Goal: Task Accomplishment & Management: Use online tool/utility

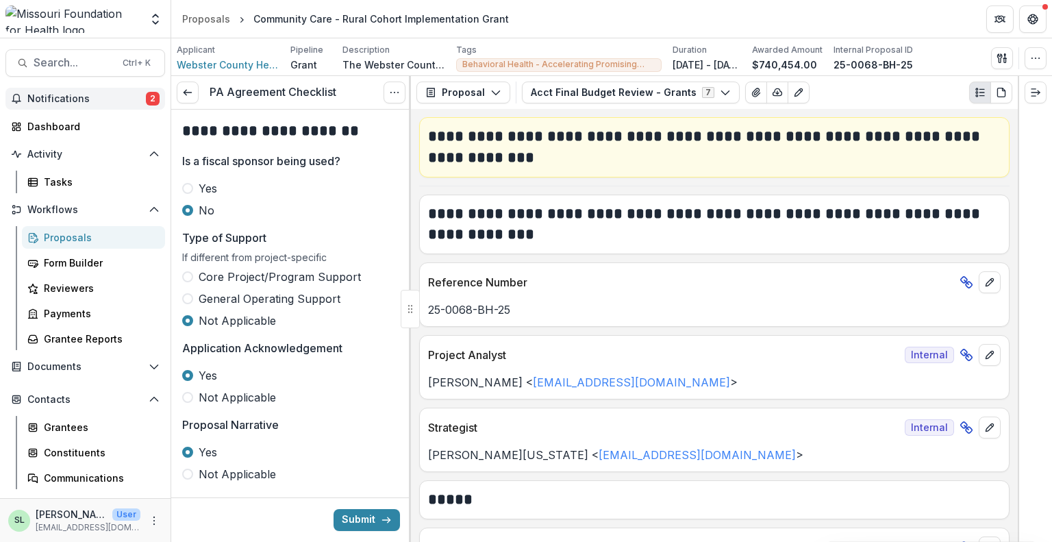
click at [58, 101] on span "Notifications" at bounding box center [86, 99] width 119 height 12
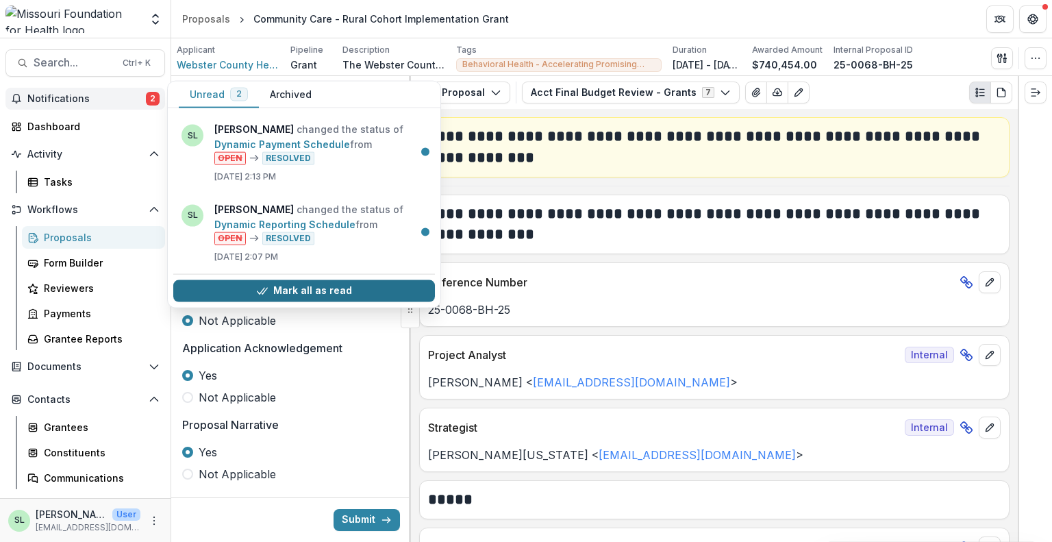
click at [289, 296] on button "Mark all as read" at bounding box center [304, 291] width 262 height 22
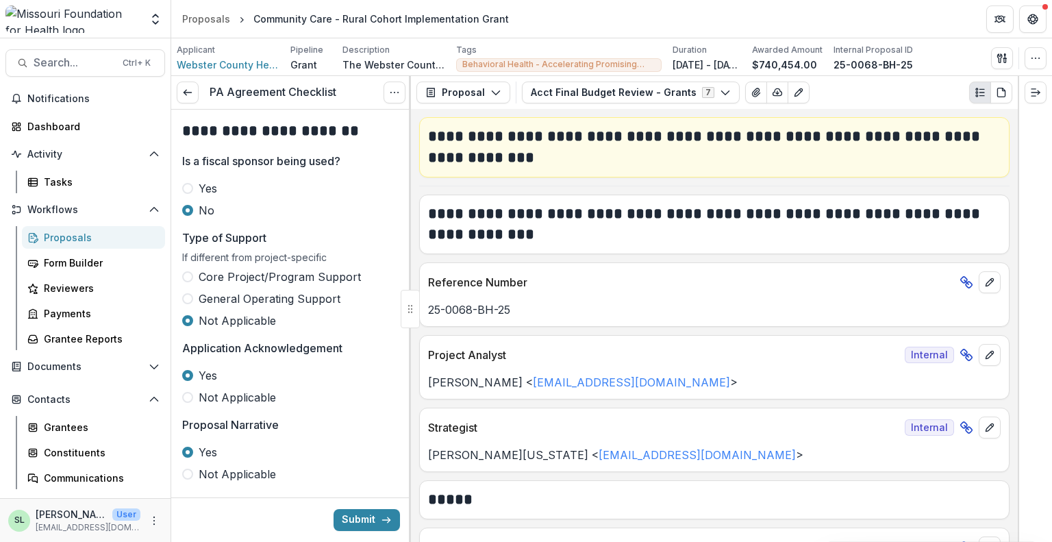
click at [65, 243] on div "Proposals" at bounding box center [99, 237] width 110 height 14
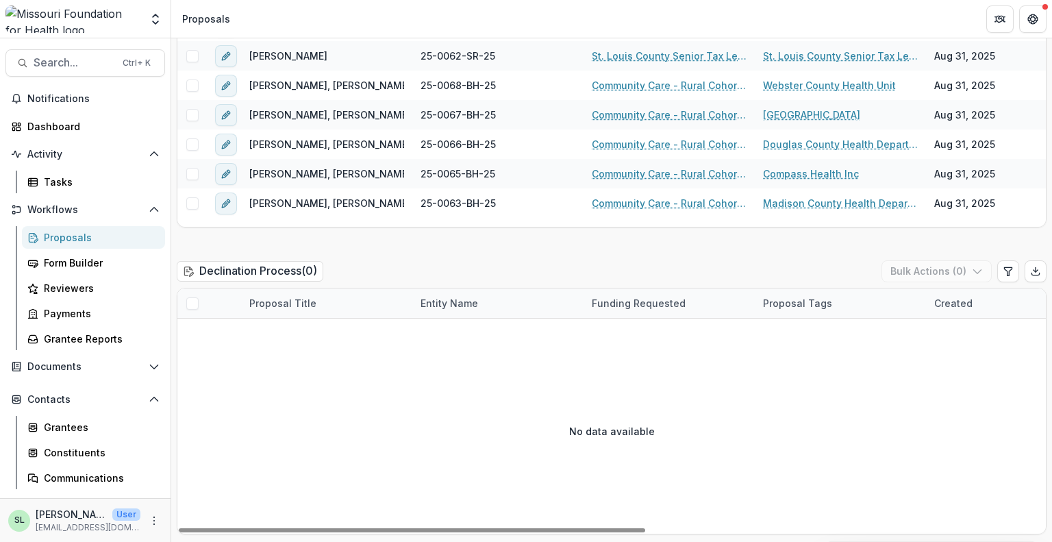
scroll to position [2268, 0]
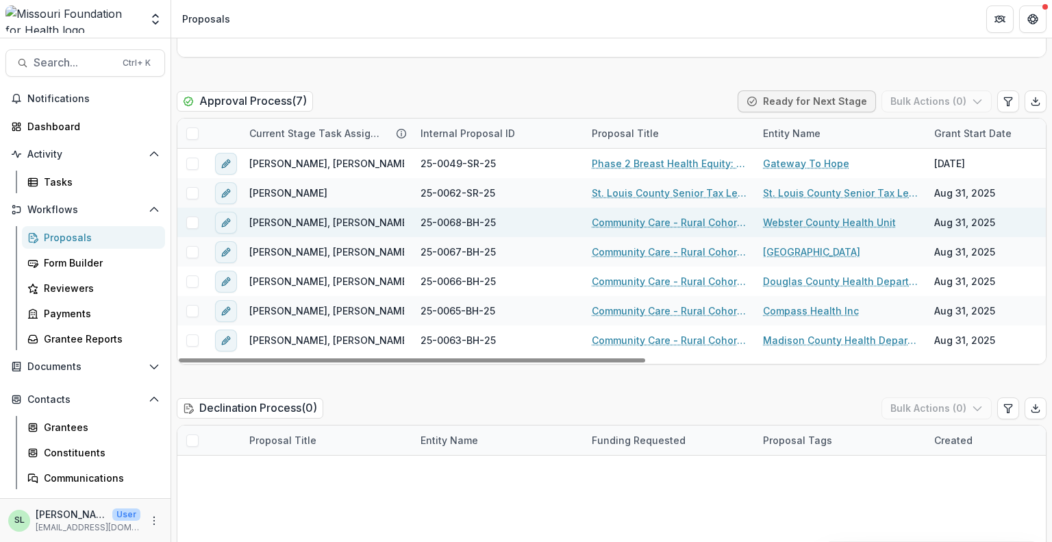
click at [684, 215] on link "Community Care - Rural Cohort Implementation Grant" at bounding box center [669, 222] width 155 height 14
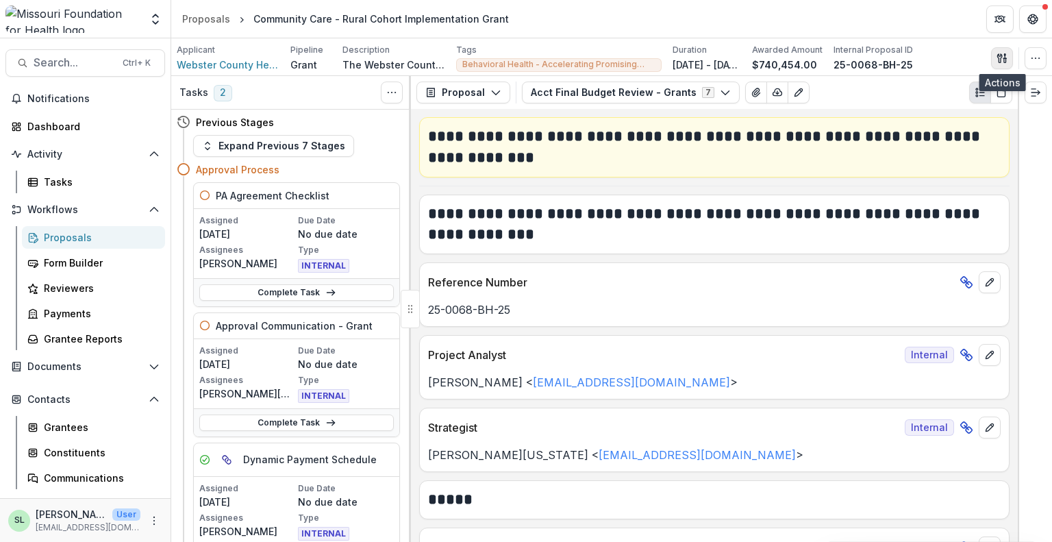
click at [1009, 53] on button "button" at bounding box center [1002, 58] width 22 height 22
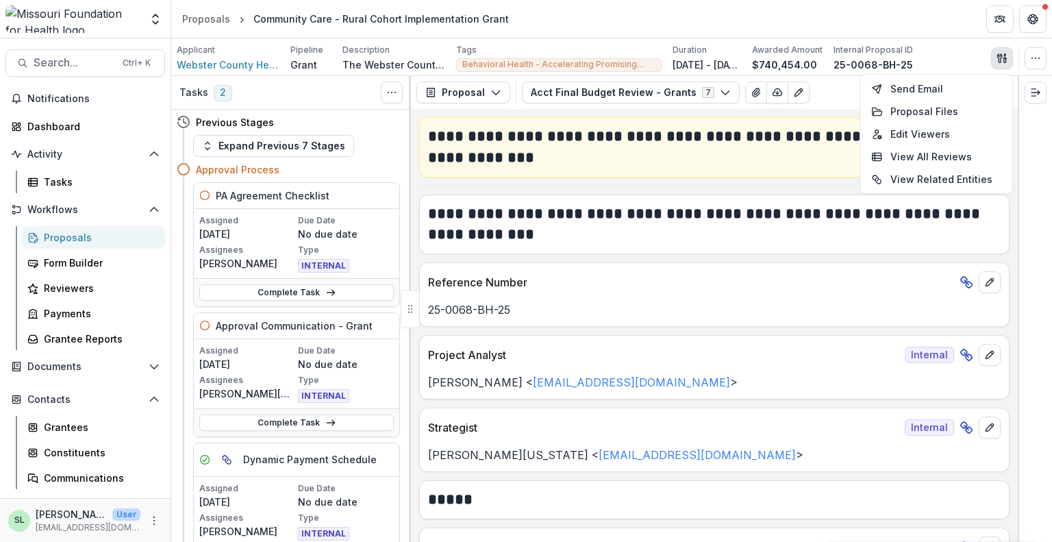
click at [1009, 53] on button "button" at bounding box center [1002, 58] width 22 height 22
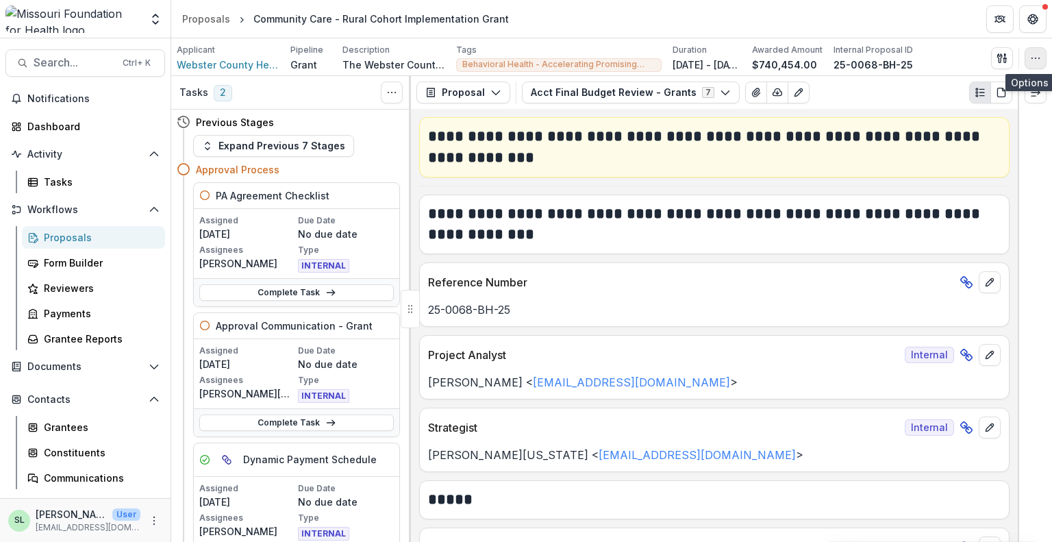
click at [1028, 53] on button "button" at bounding box center [1036, 58] width 22 height 22
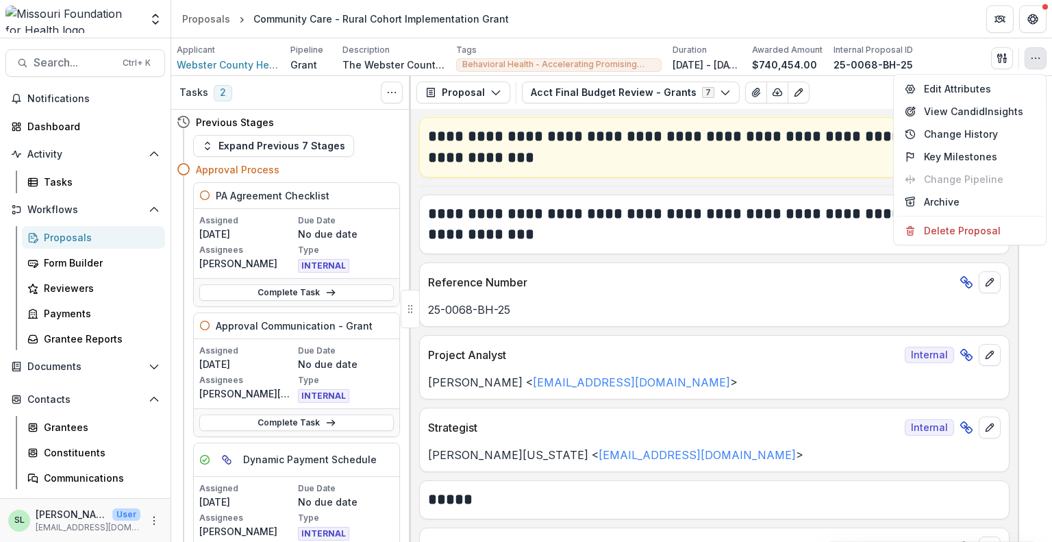
click at [1028, 53] on button "button" at bounding box center [1036, 58] width 22 height 22
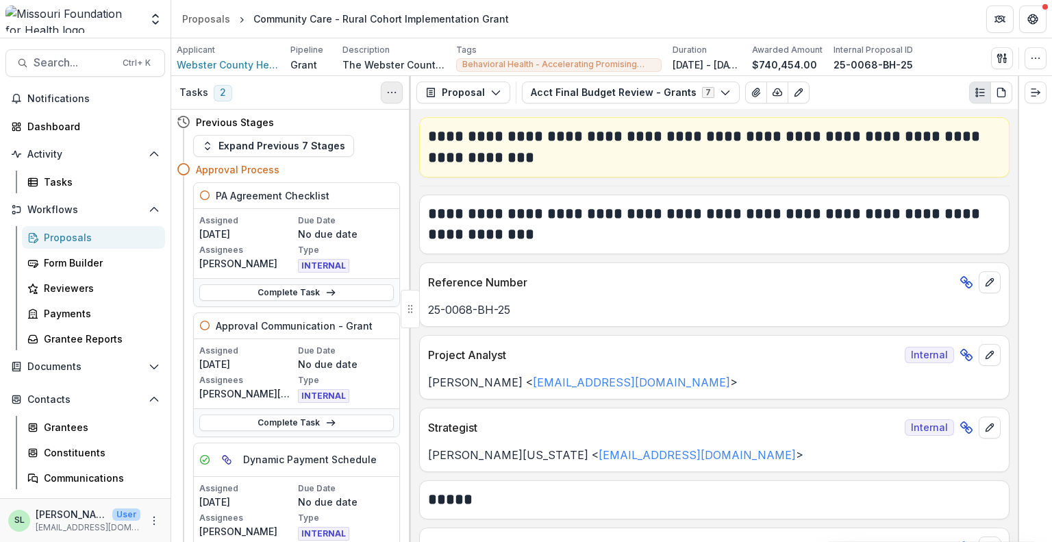
click at [392, 88] on icon "Toggle View Cancelled Tasks" at bounding box center [391, 92] width 11 height 11
click at [392, 87] on icon "Toggle View Cancelled Tasks" at bounding box center [391, 92] width 11 height 11
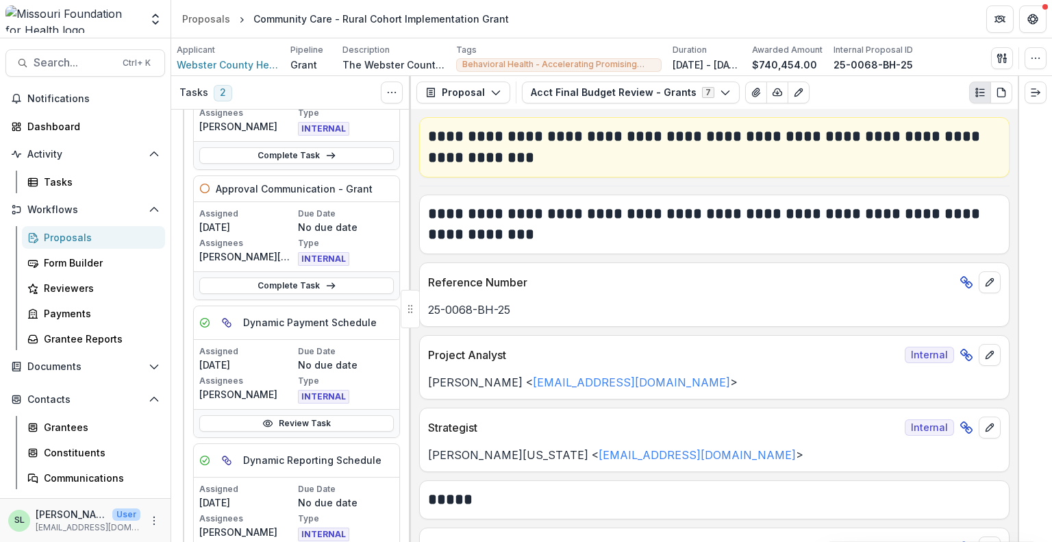
scroll to position [69, 0]
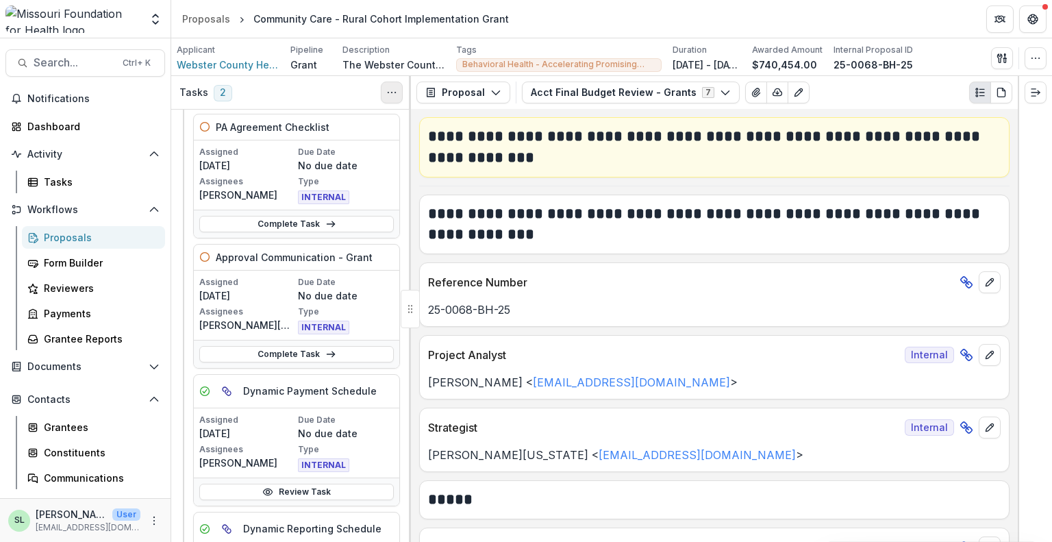
click at [392, 90] on icon "Toggle View Cancelled Tasks" at bounding box center [391, 92] width 11 height 11
click at [1039, 58] on circle "button" at bounding box center [1039, 58] width 1 height 1
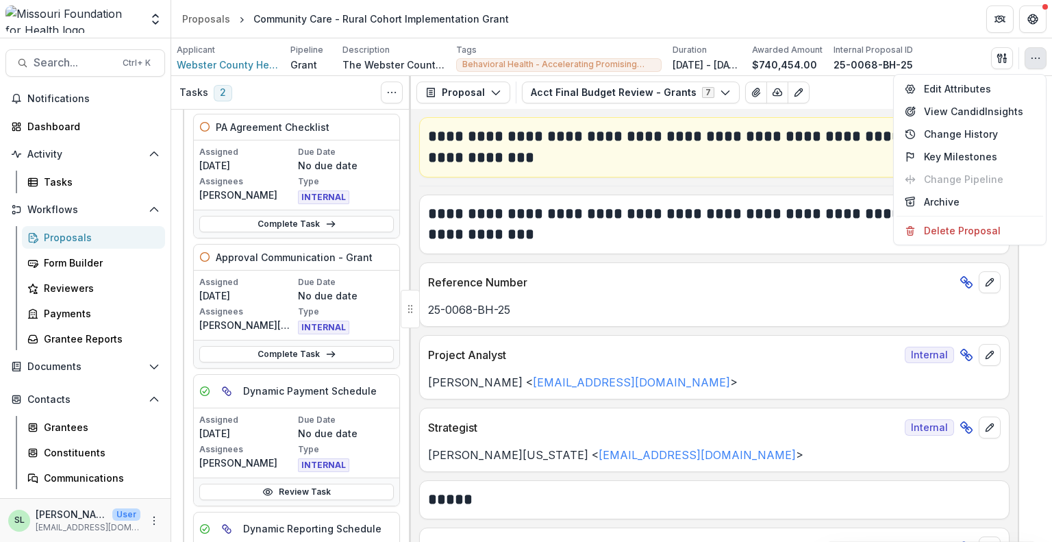
click at [1039, 58] on circle "button" at bounding box center [1039, 58] width 1 height 1
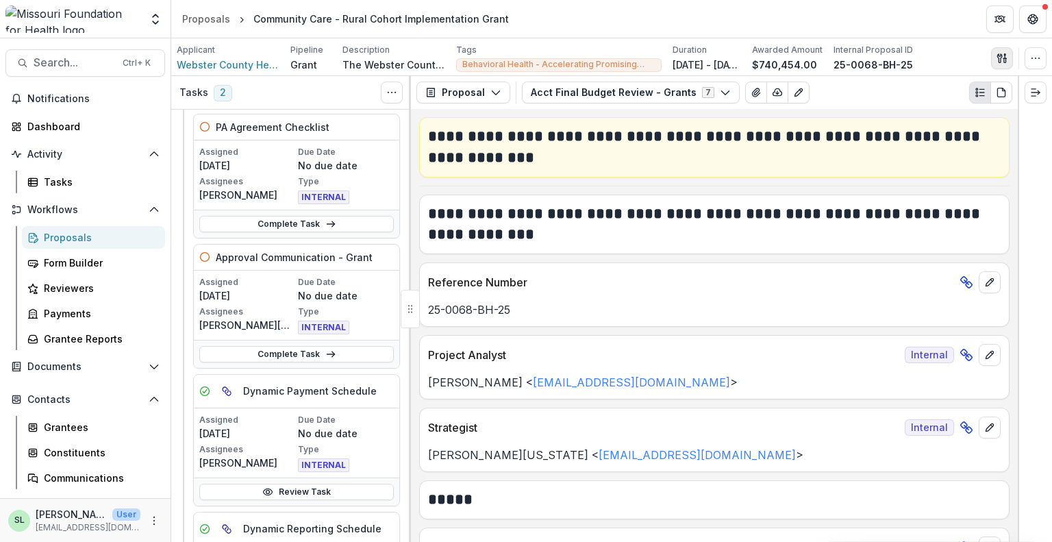
click at [998, 57] on icon "button" at bounding box center [1000, 57] width 5 height 9
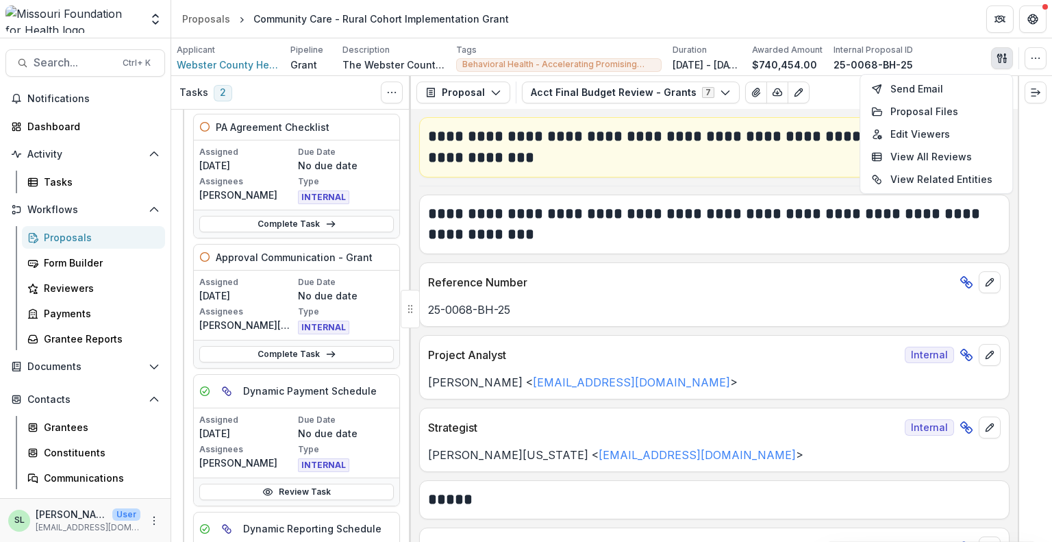
click at [759, 10] on header "Proposals Community Care - Rural Cohort Implementation Grant" at bounding box center [611, 19] width 881 height 38
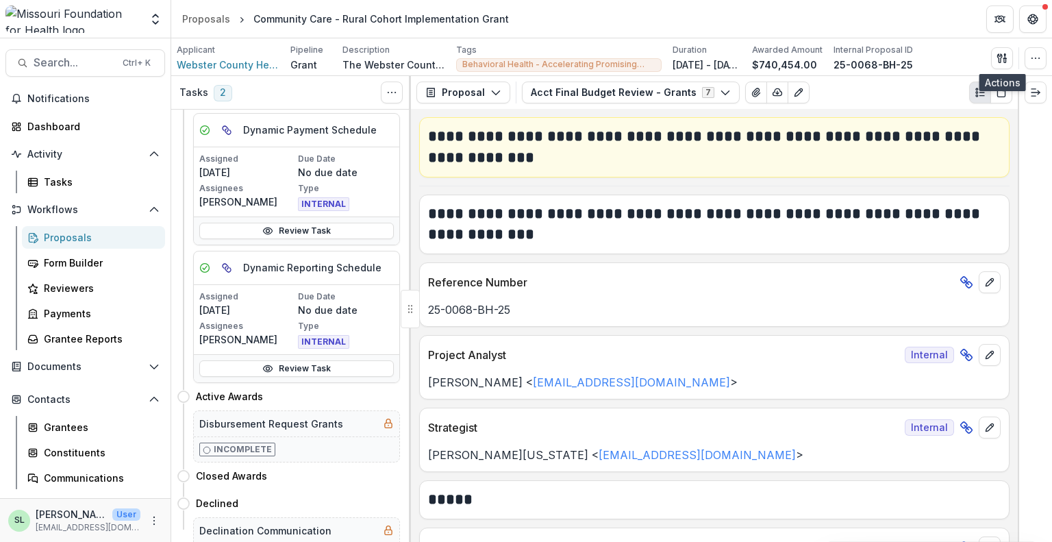
scroll to position [343, 0]
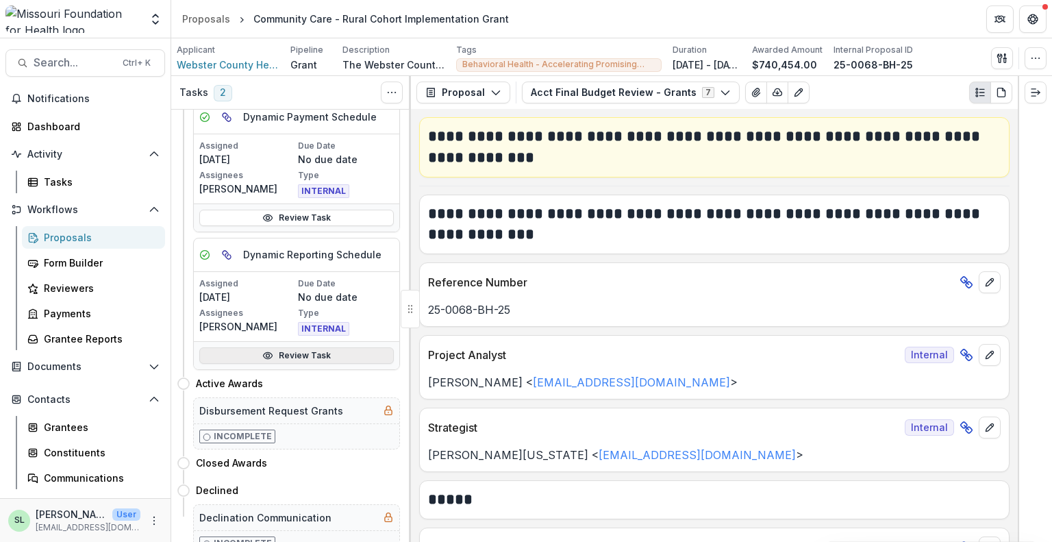
click at [296, 353] on link "Review Task" at bounding box center [296, 355] width 195 height 16
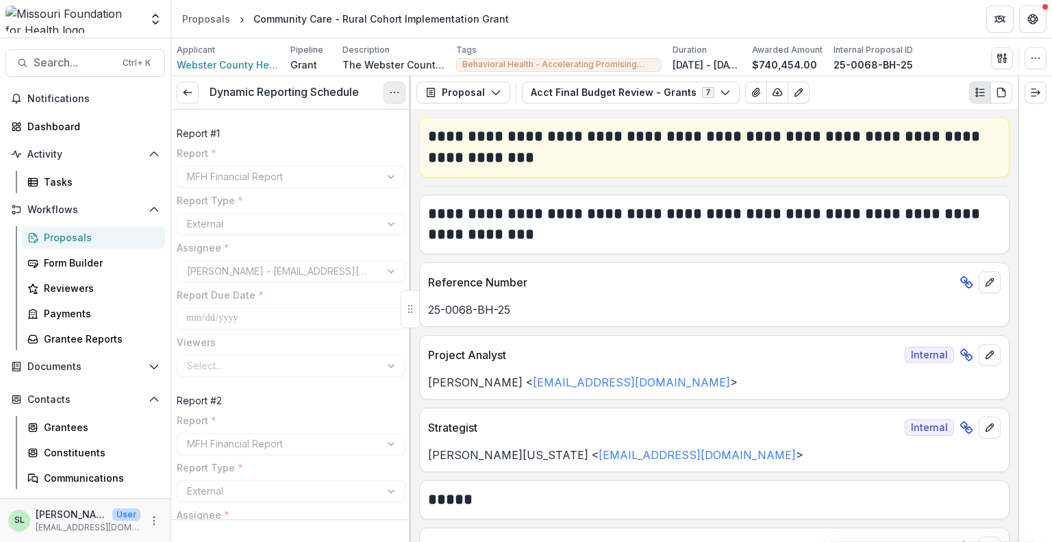
click at [391, 88] on icon "Options" at bounding box center [394, 92] width 11 height 11
click at [474, 90] on button "Proposal" at bounding box center [464, 93] width 94 height 22
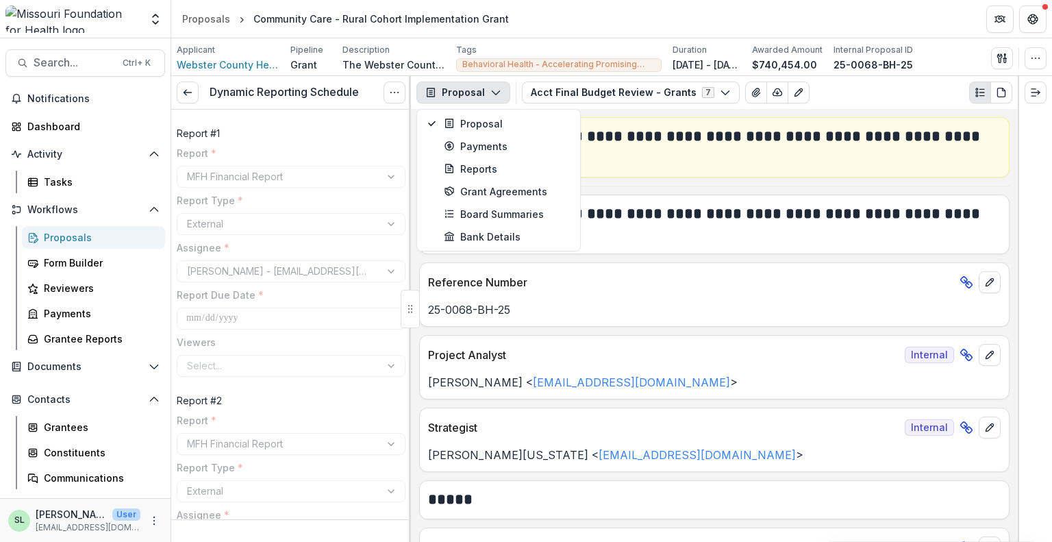
click at [474, 90] on button "Proposal" at bounding box center [464, 93] width 94 height 22
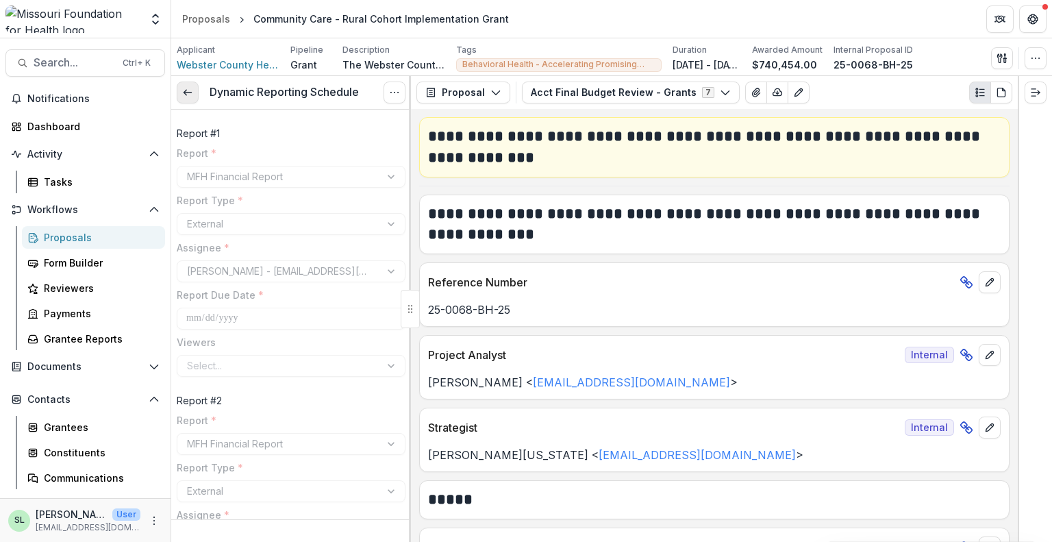
click at [189, 91] on icon at bounding box center [187, 92] width 11 height 11
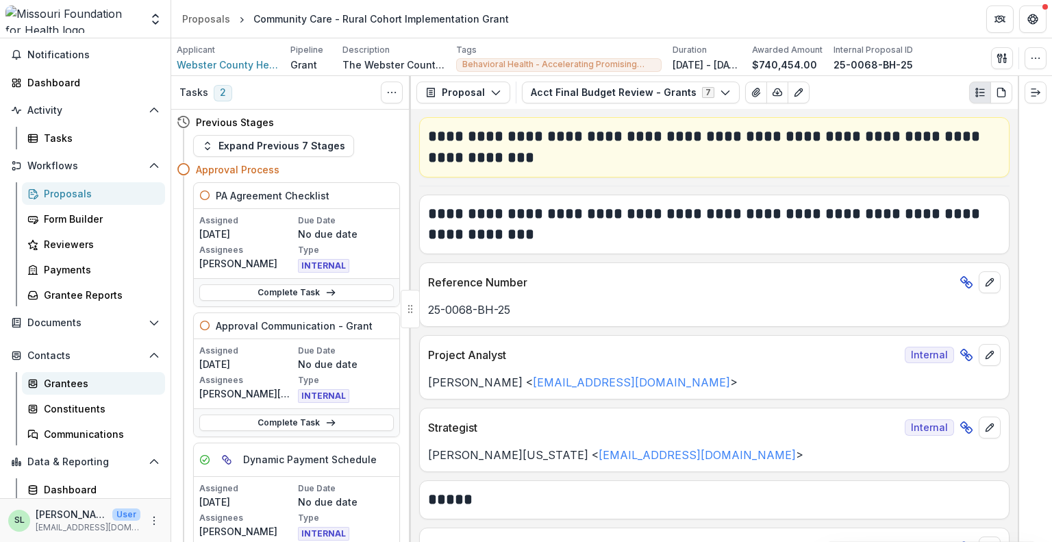
scroll to position [69, 0]
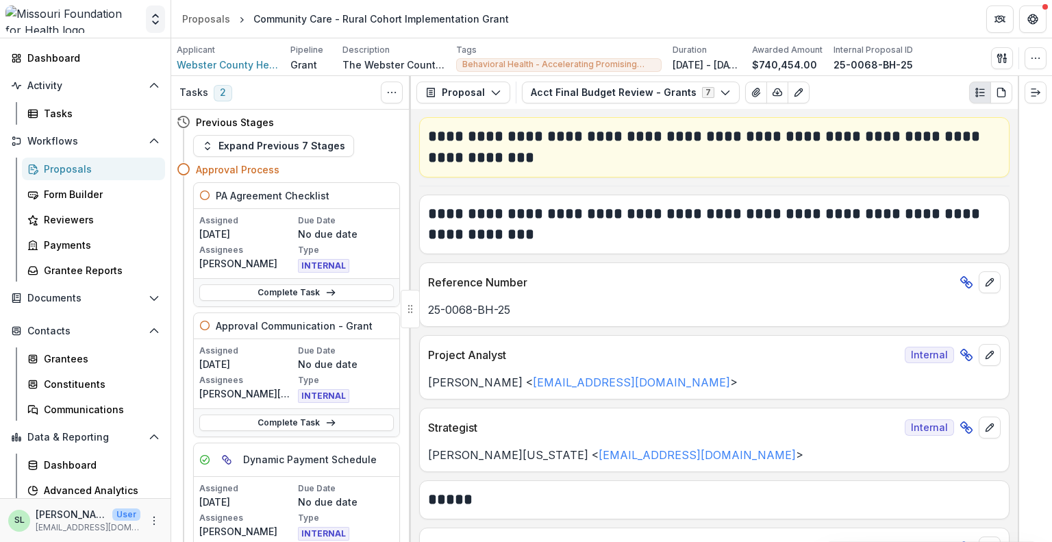
click at [159, 21] on icon "Open entity switcher" at bounding box center [156, 19] width 14 height 14
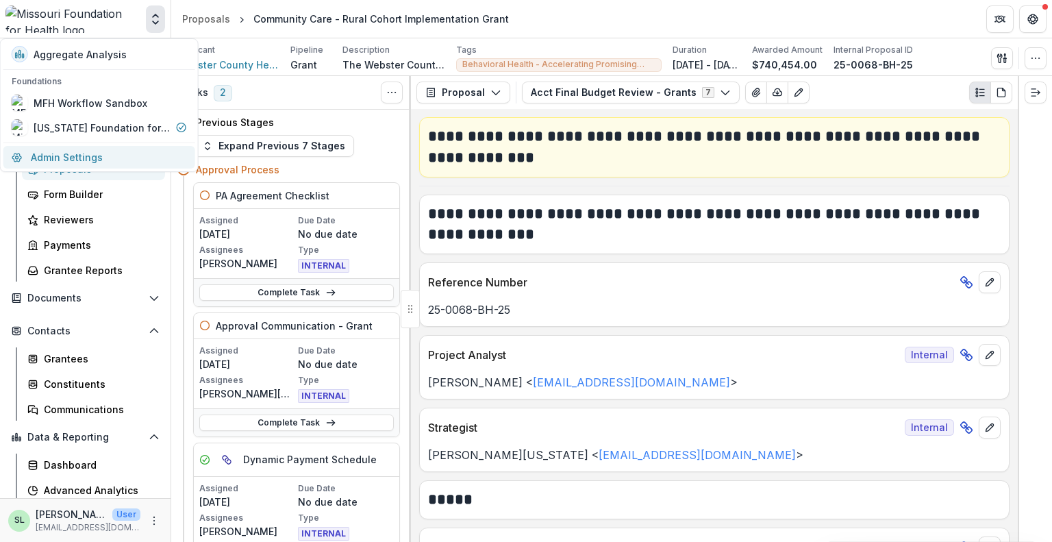
click at [95, 156] on link "Admin Settings" at bounding box center [99, 157] width 192 height 23
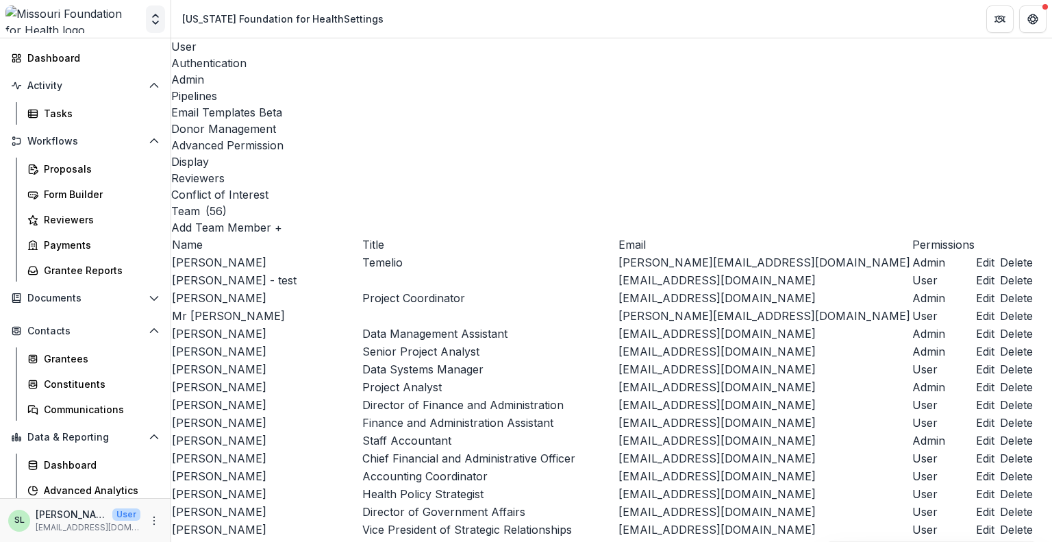
click at [163, 18] on div "Aggregate Analysis Foundations MFH Workflow Sandbox [US_STATE] Foundation for H…" at bounding box center [85, 21] width 171 height 32
click at [161, 18] on icon "Open entity switcher" at bounding box center [156, 19] width 14 height 14
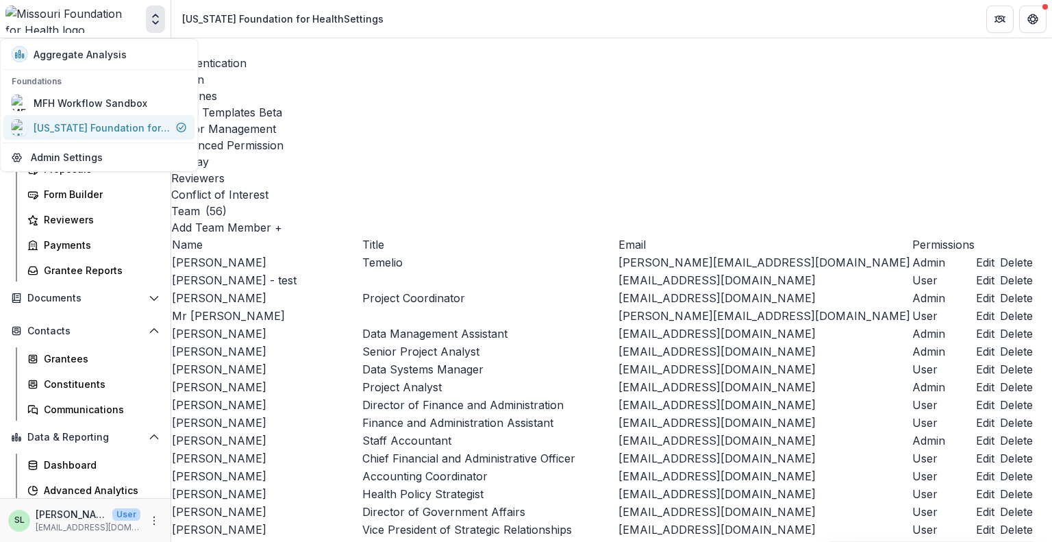
click at [107, 124] on div "[US_STATE] Foundation for Health" at bounding box center [102, 128] width 137 height 14
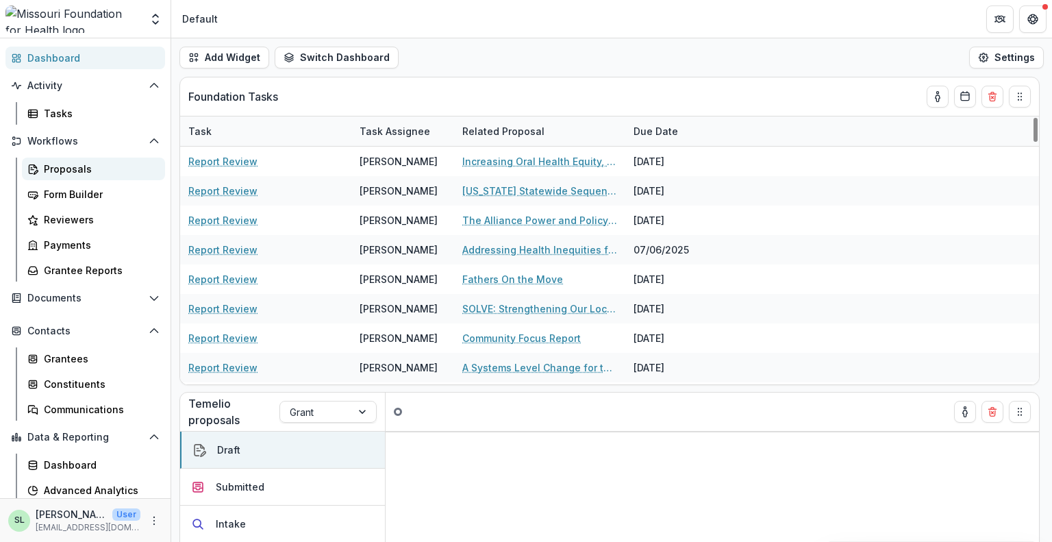
click at [66, 172] on div "Proposals" at bounding box center [99, 169] width 110 height 14
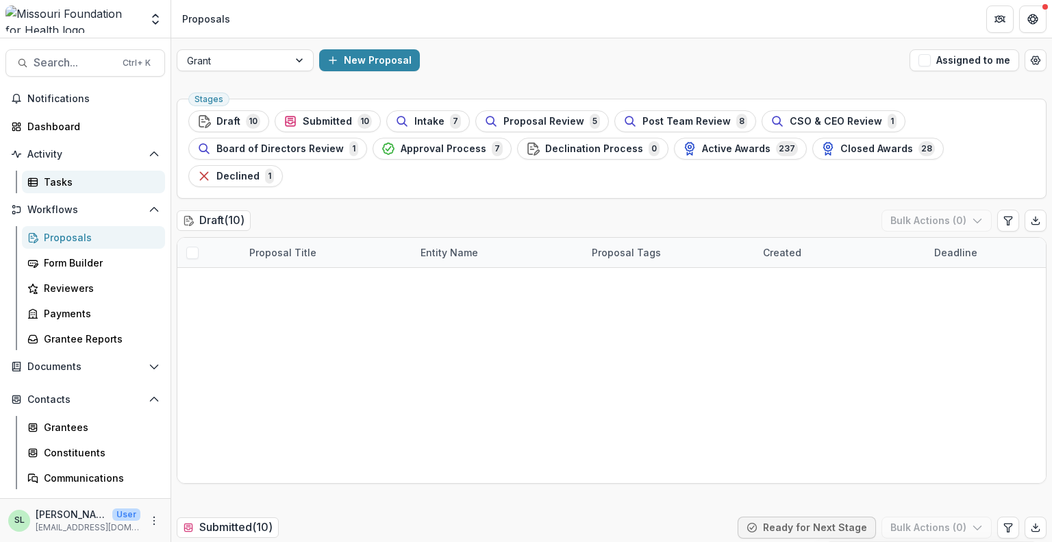
click at [55, 180] on div "Tasks" at bounding box center [99, 182] width 110 height 14
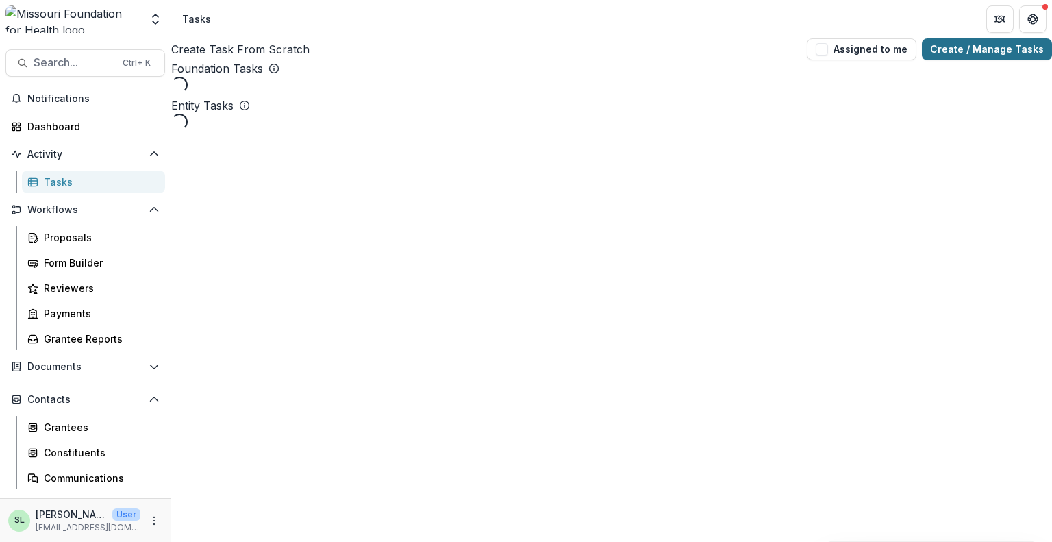
click at [987, 46] on link "Create / Manage Tasks" at bounding box center [987, 49] width 130 height 22
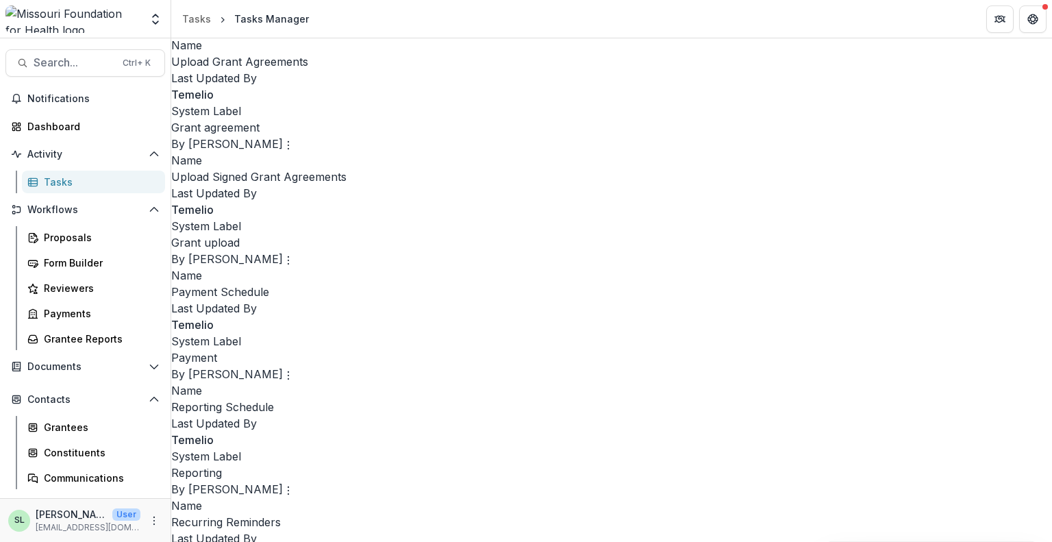
scroll to position [710, 0]
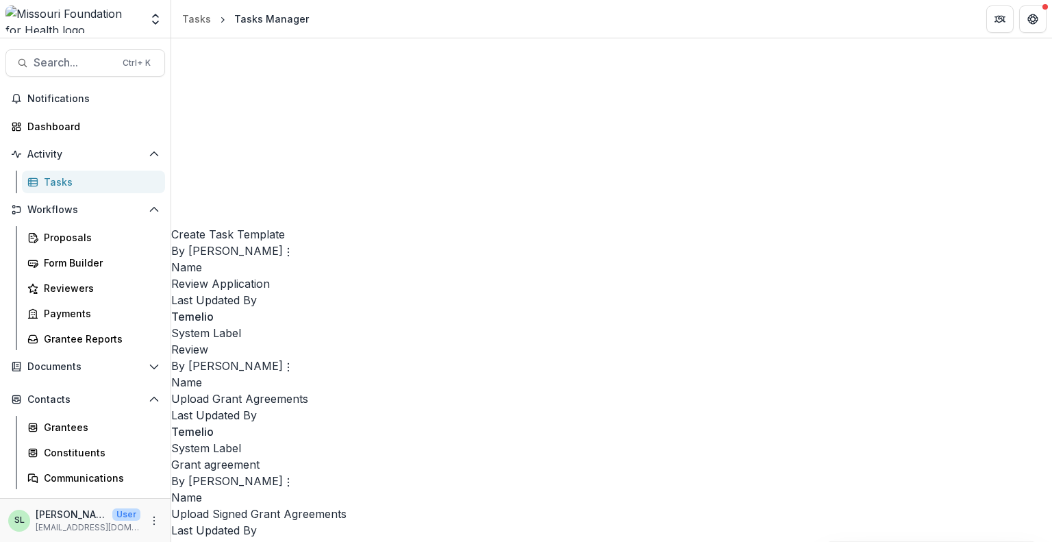
click at [887, 292] on p "Grant Agreement Template" at bounding box center [611, 283] width 881 height 16
click at [902, 320] on link "Create Task From Template" at bounding box center [933, 324] width 168 height 23
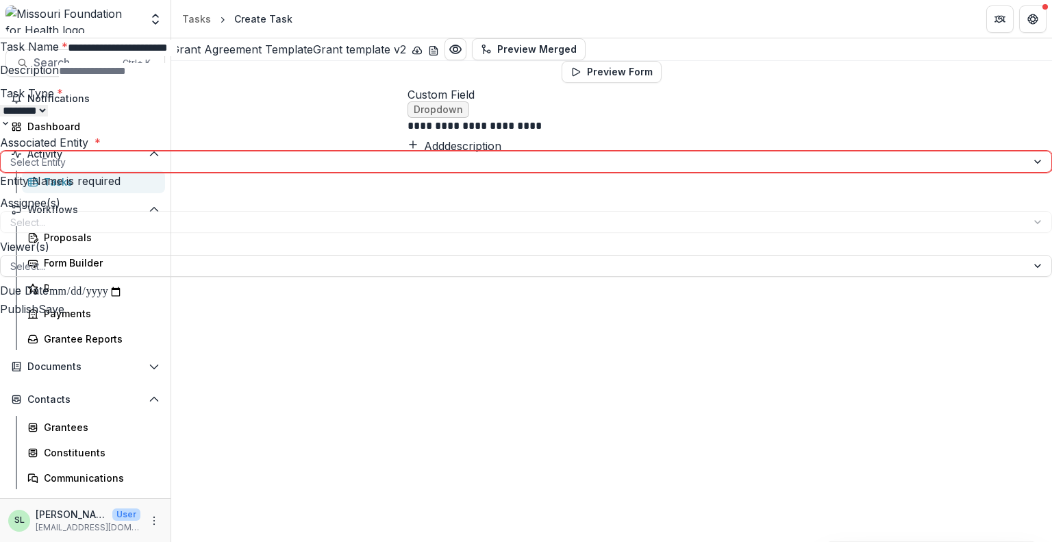
click at [1029, 16] on icon "Close" at bounding box center [1033, 16] width 8 height 8
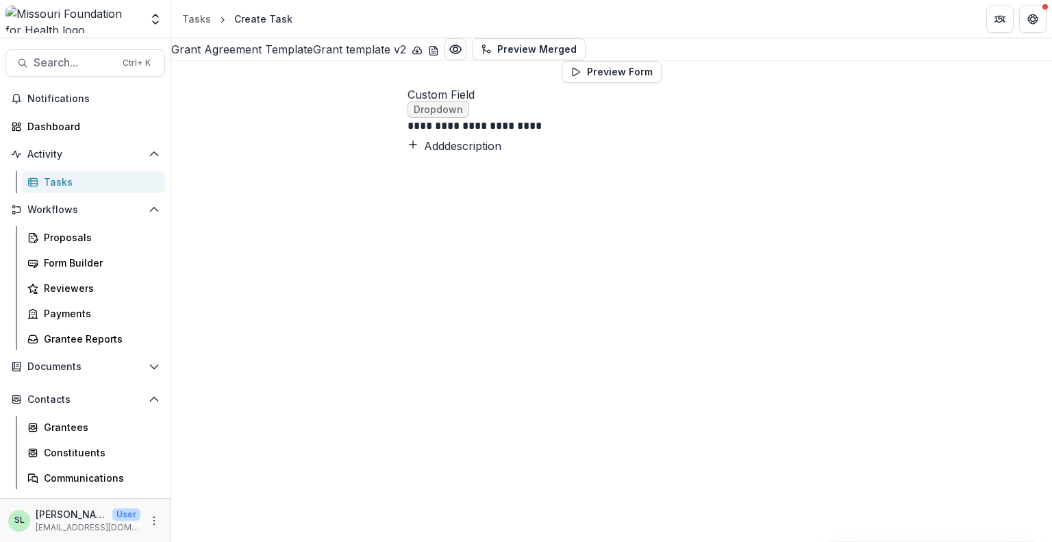
click at [42, 177] on link "Tasks" at bounding box center [93, 182] width 143 height 23
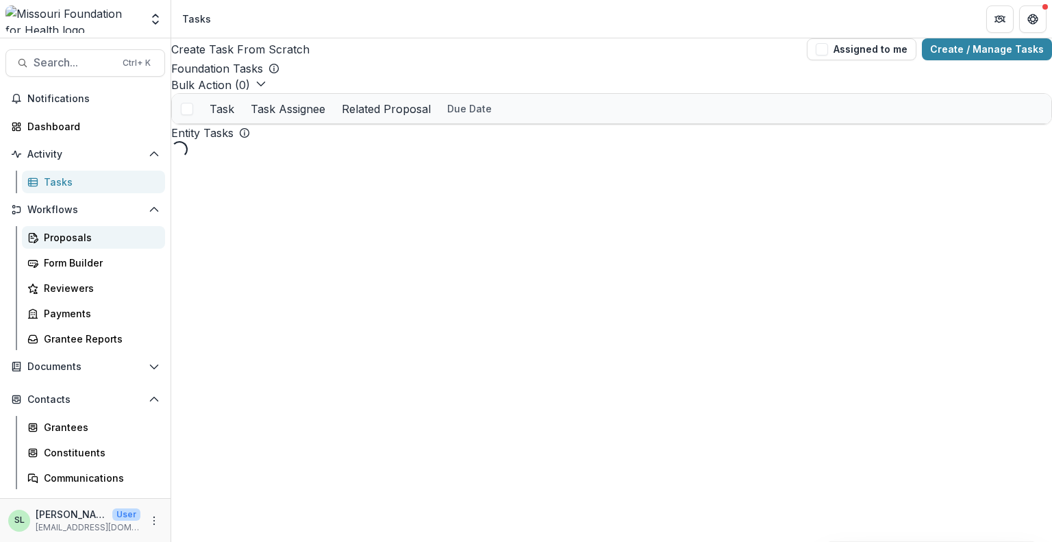
click at [75, 243] on div "Proposals" at bounding box center [99, 237] width 110 height 14
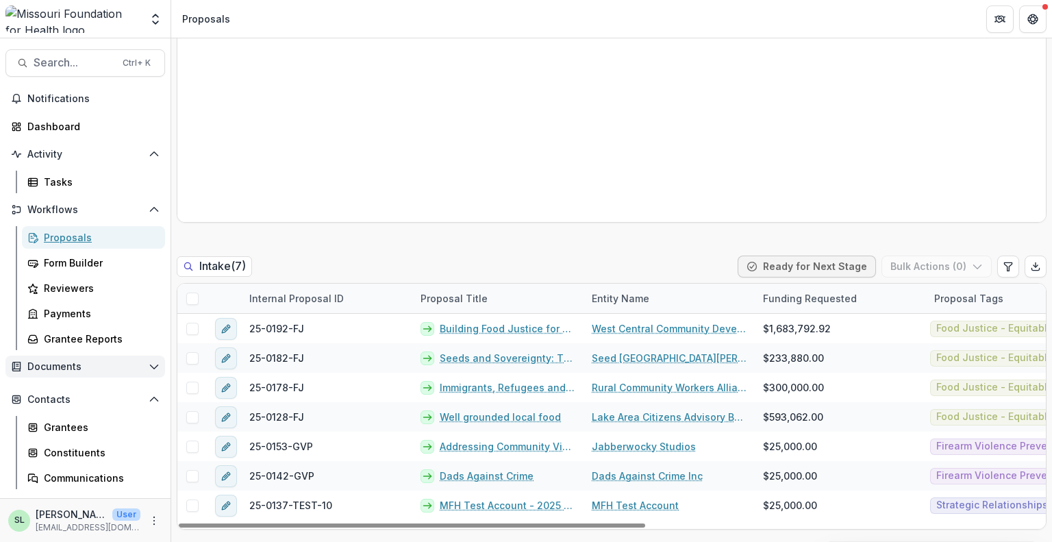
scroll to position [480, 0]
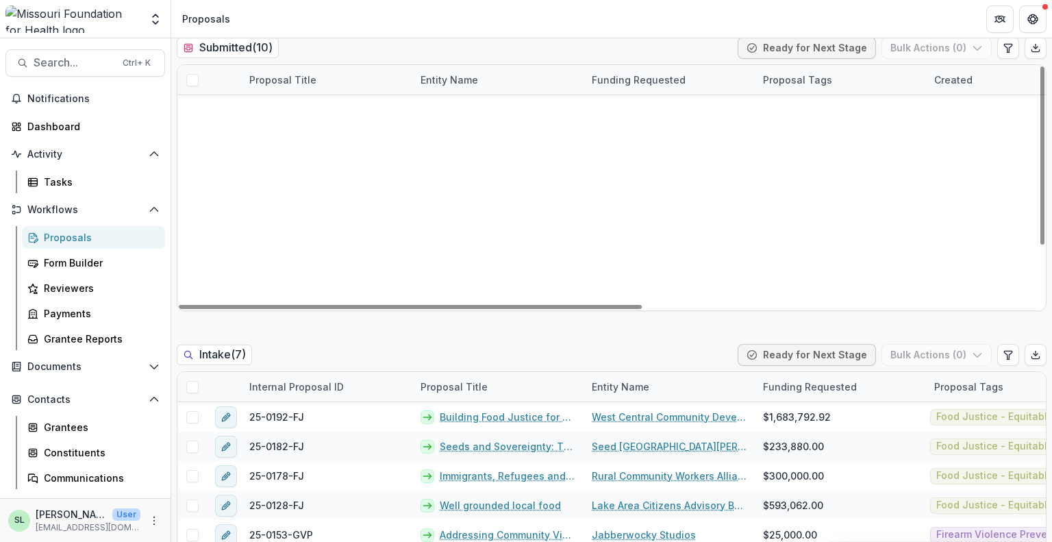
click at [79, 239] on div "Proposals" at bounding box center [99, 237] width 110 height 14
